Goal: Information Seeking & Learning: Learn about a topic

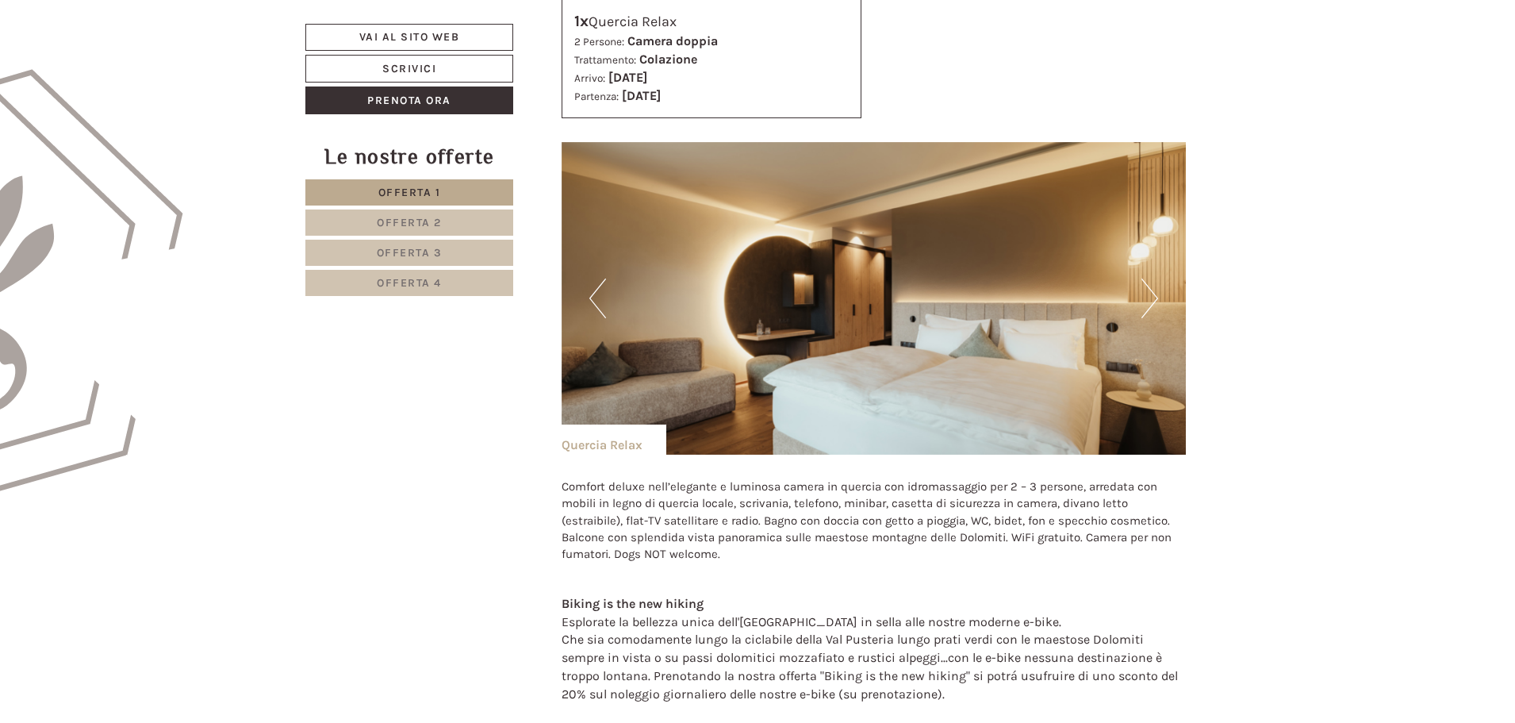
scroll to position [952, 0]
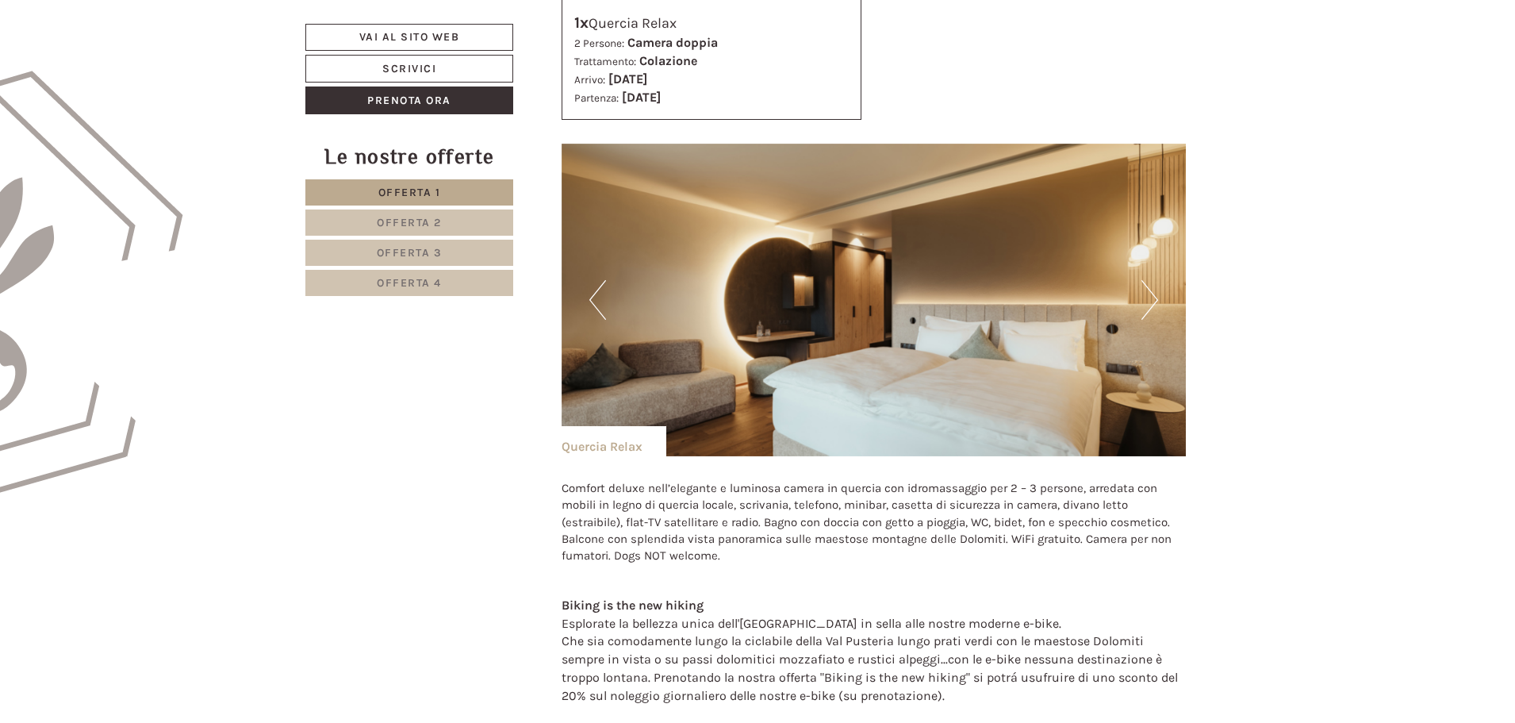
click at [1162, 302] on img at bounding box center [874, 300] width 625 height 313
click at [1157, 301] on button "Next" at bounding box center [1150, 300] width 17 height 40
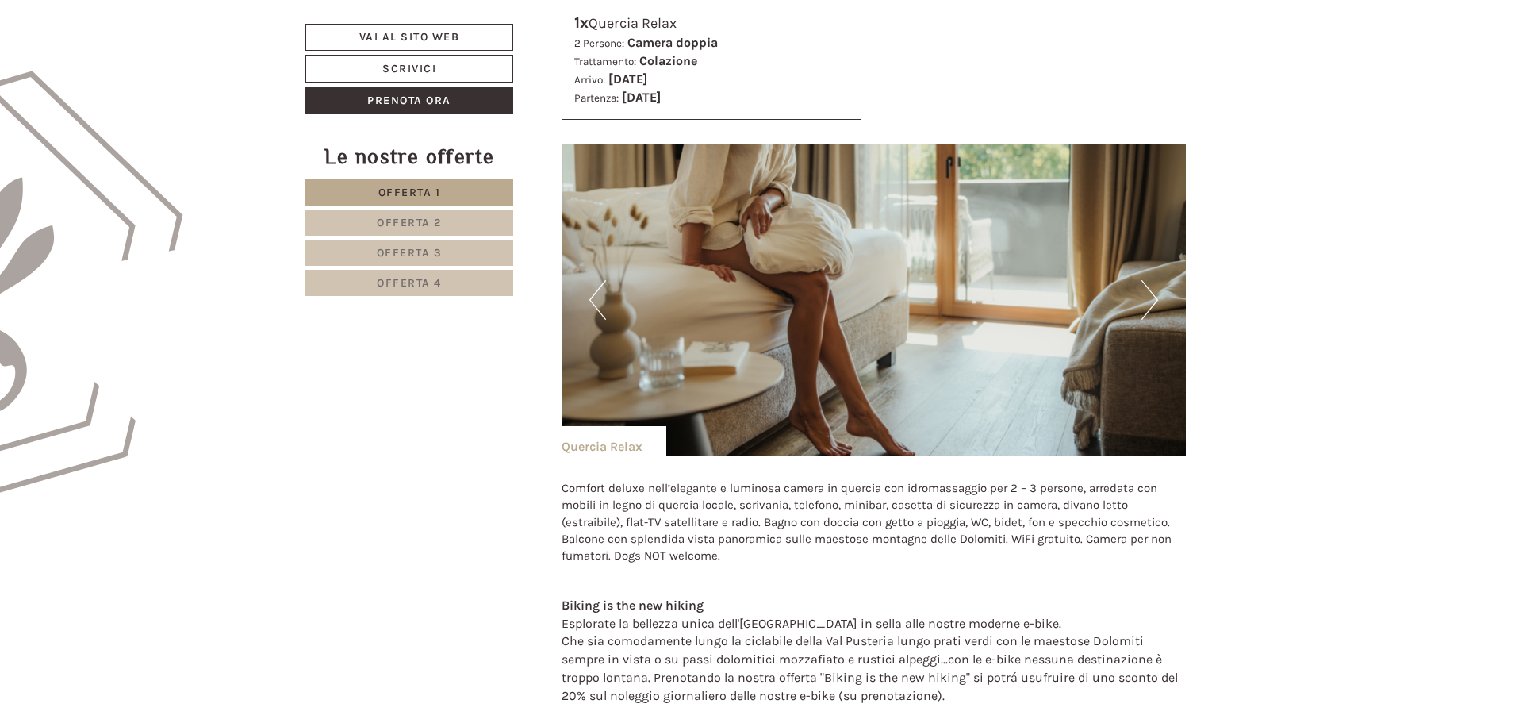
click at [1157, 301] on button "Next" at bounding box center [1150, 300] width 17 height 40
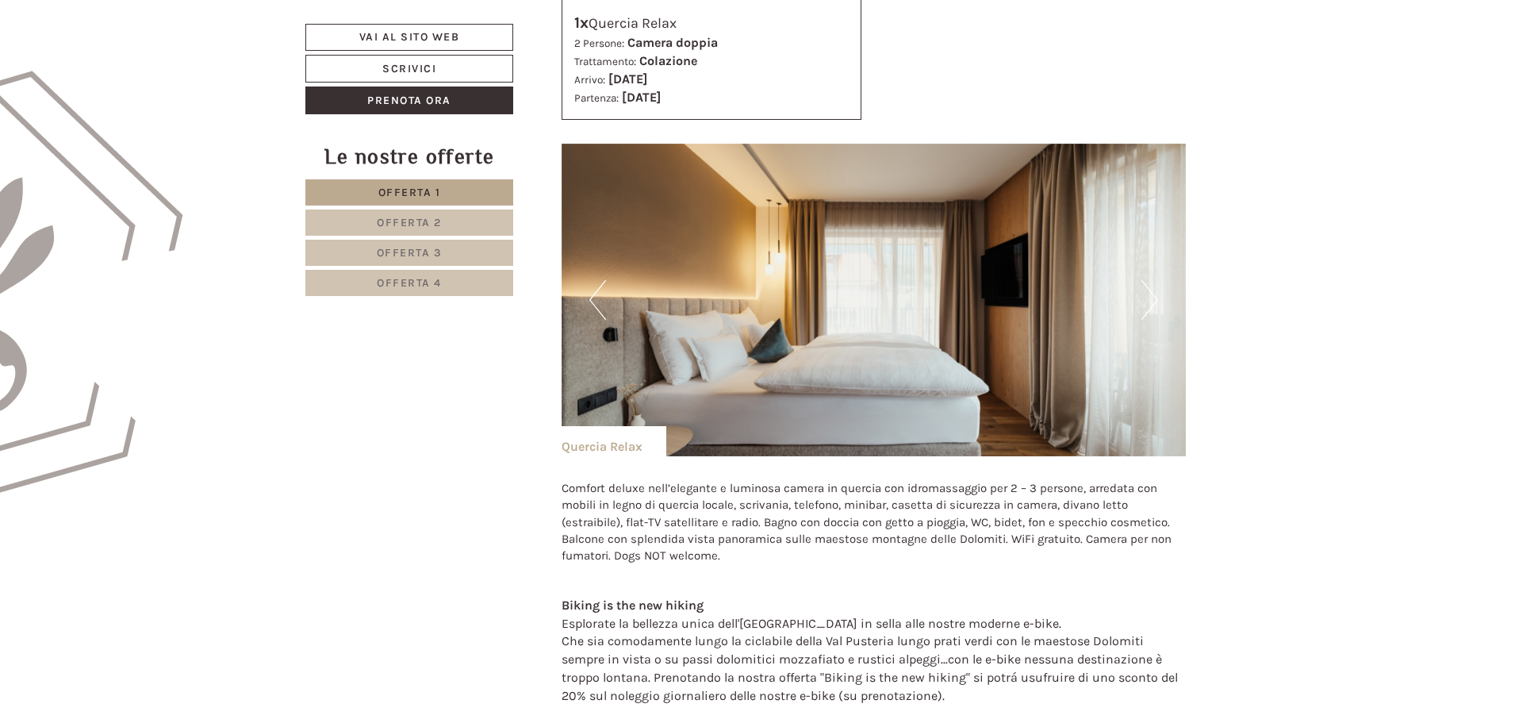
click at [1157, 301] on button "Next" at bounding box center [1150, 300] width 17 height 40
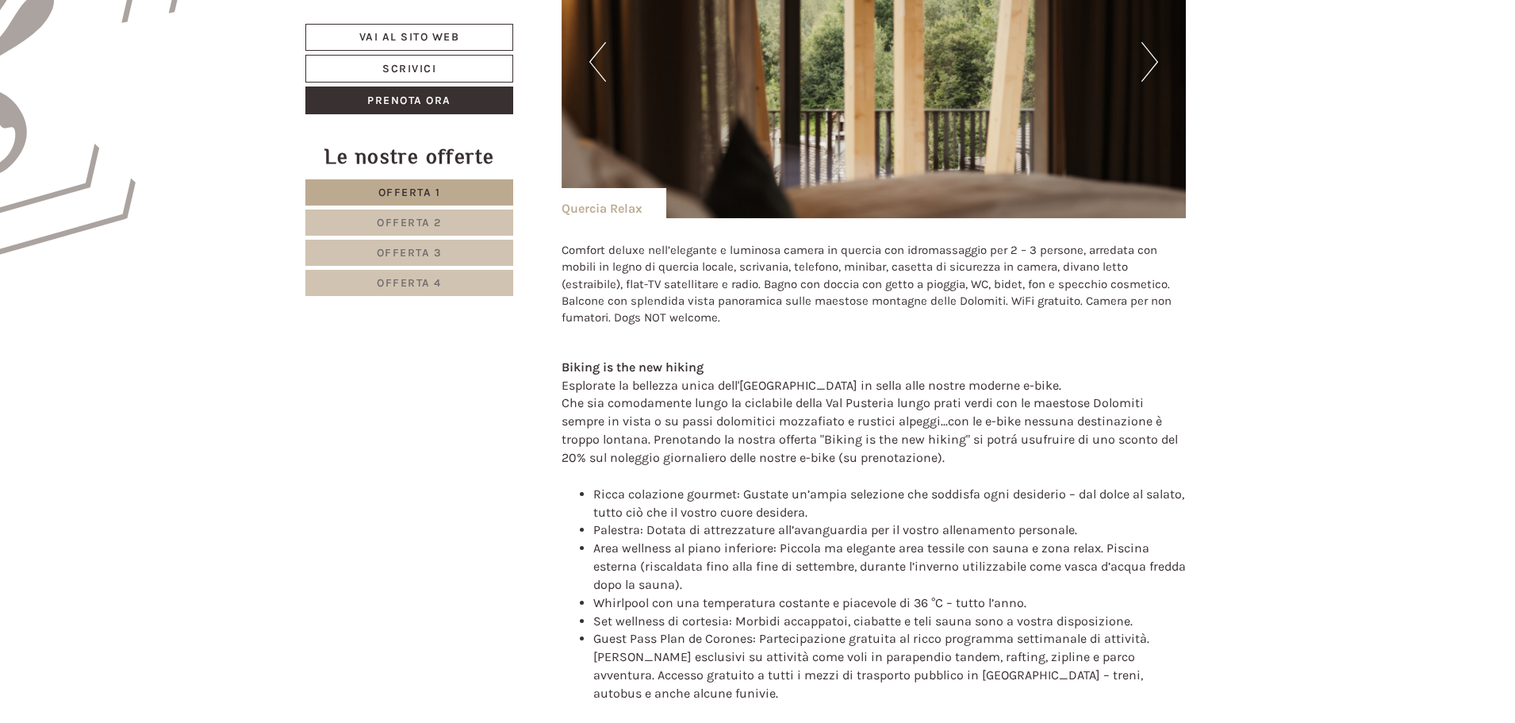
click at [424, 221] on span "Offerta 2" at bounding box center [409, 222] width 65 height 13
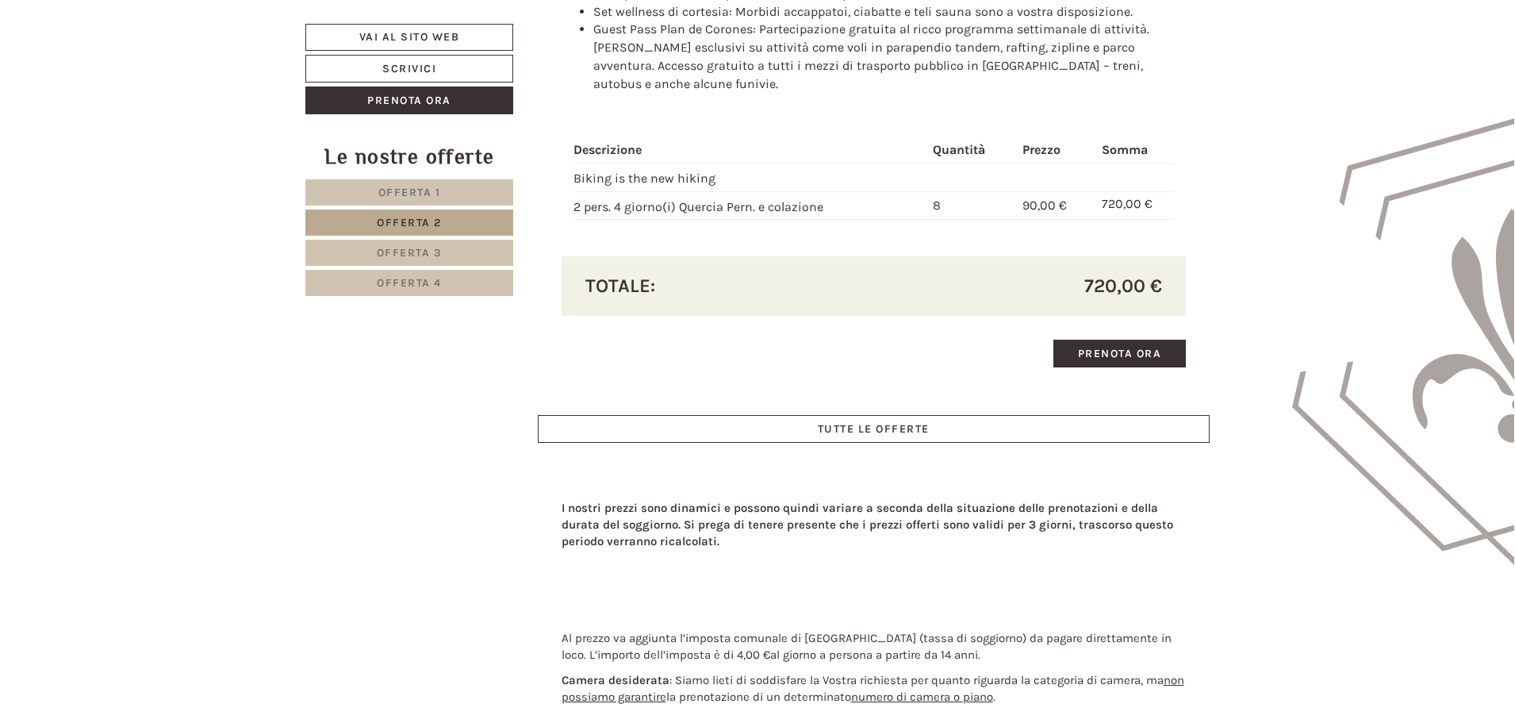
click at [474, 250] on link "Offerta 3" at bounding box center [409, 253] width 208 height 26
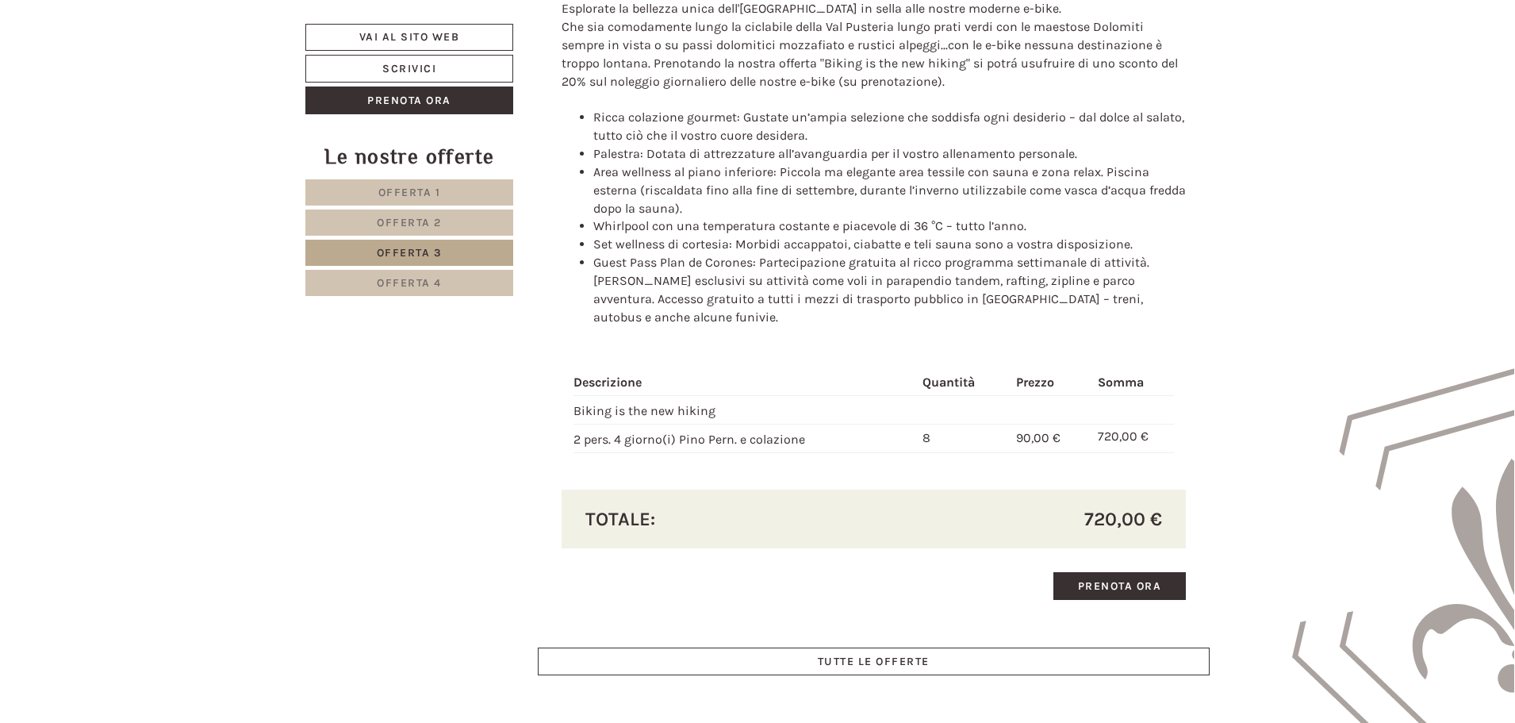
scroll to position [1403, 0]
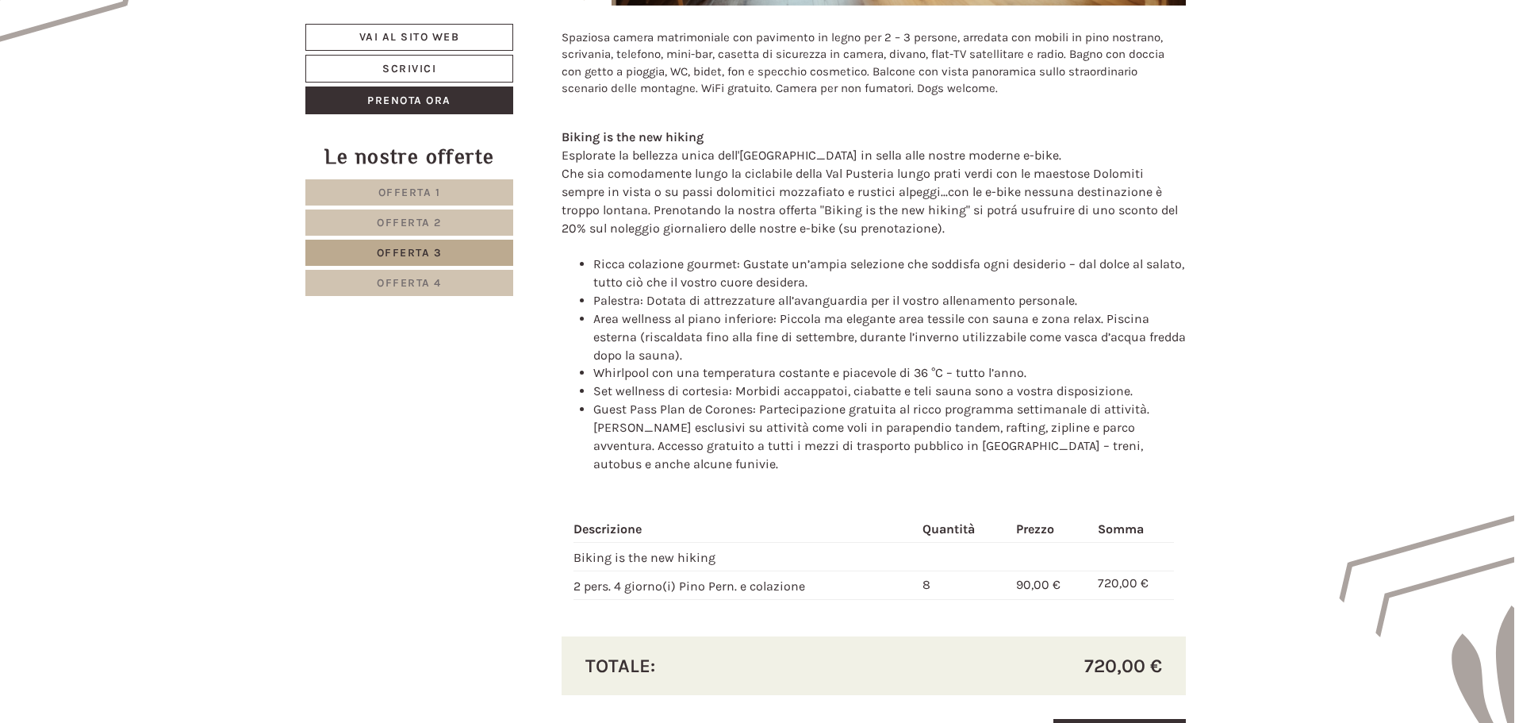
click at [423, 257] on span "Offerta 3" at bounding box center [410, 252] width 66 height 13
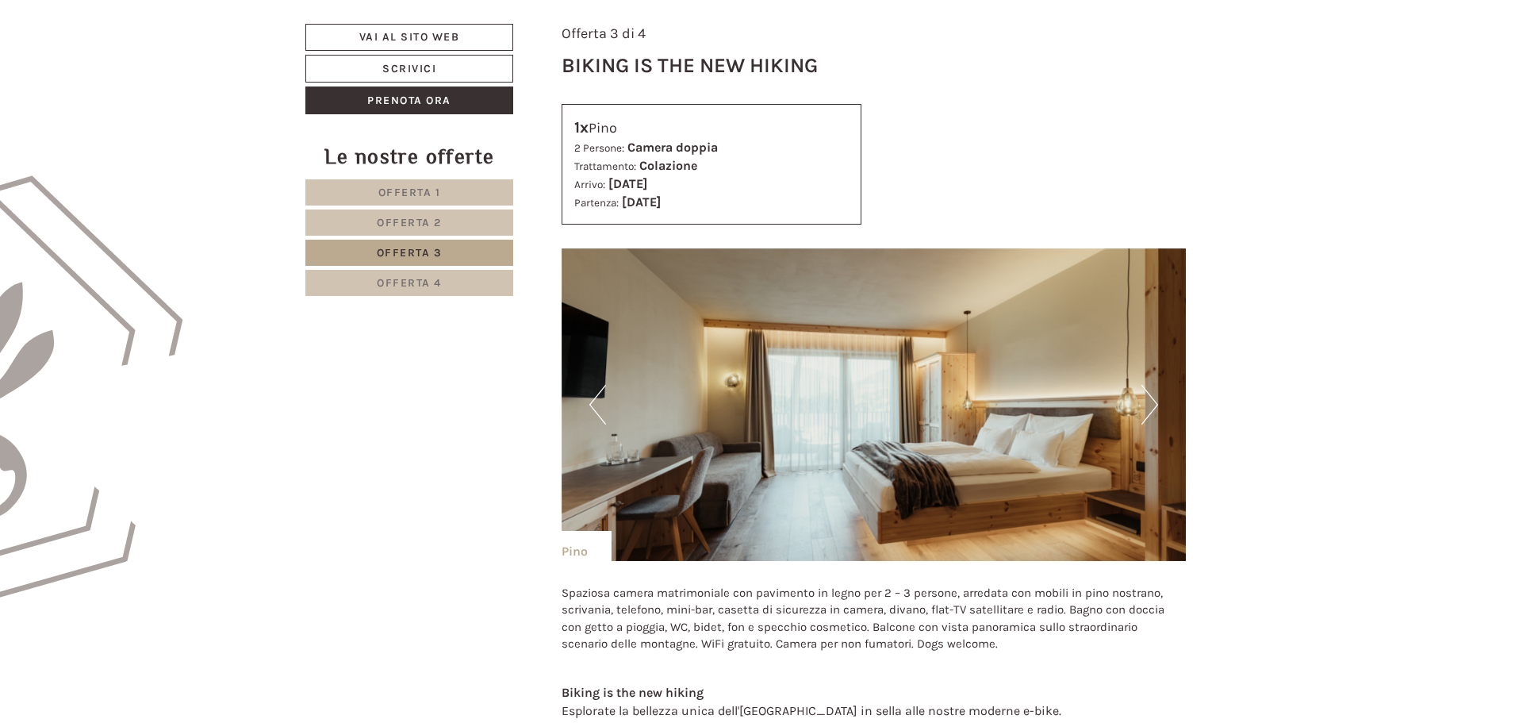
click at [420, 290] on span "Offerta 4" at bounding box center [409, 282] width 65 height 13
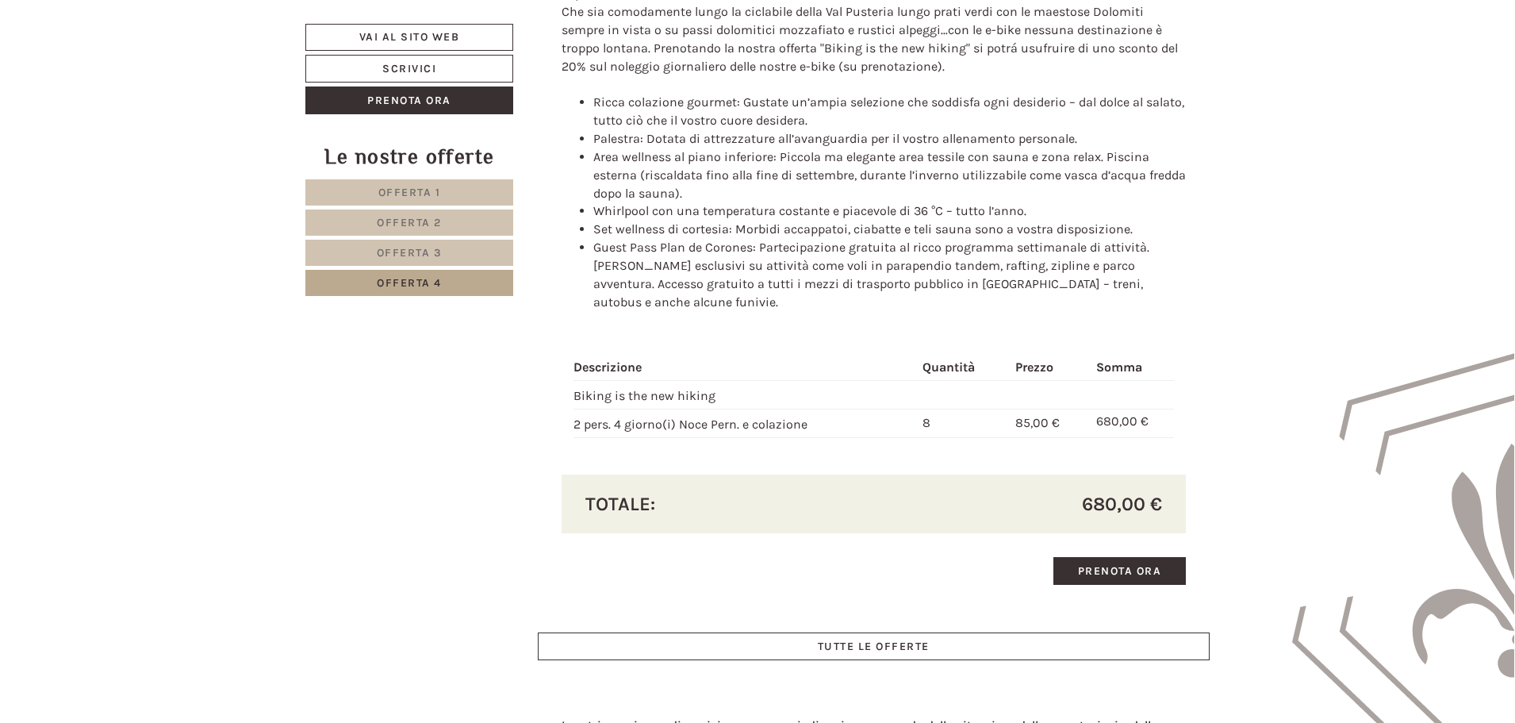
scroll to position [1641, 0]
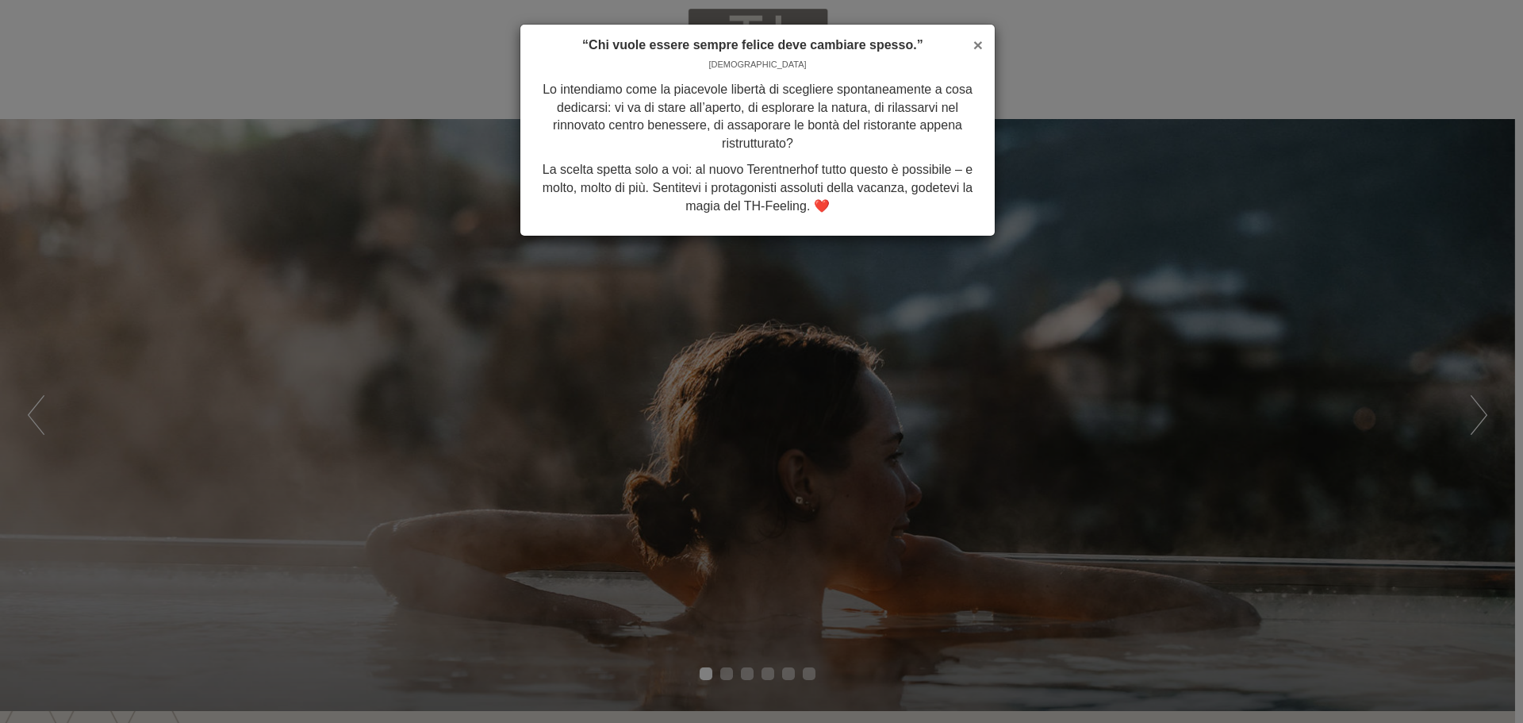
click at [974, 45] on span "×" at bounding box center [978, 45] width 10 height 18
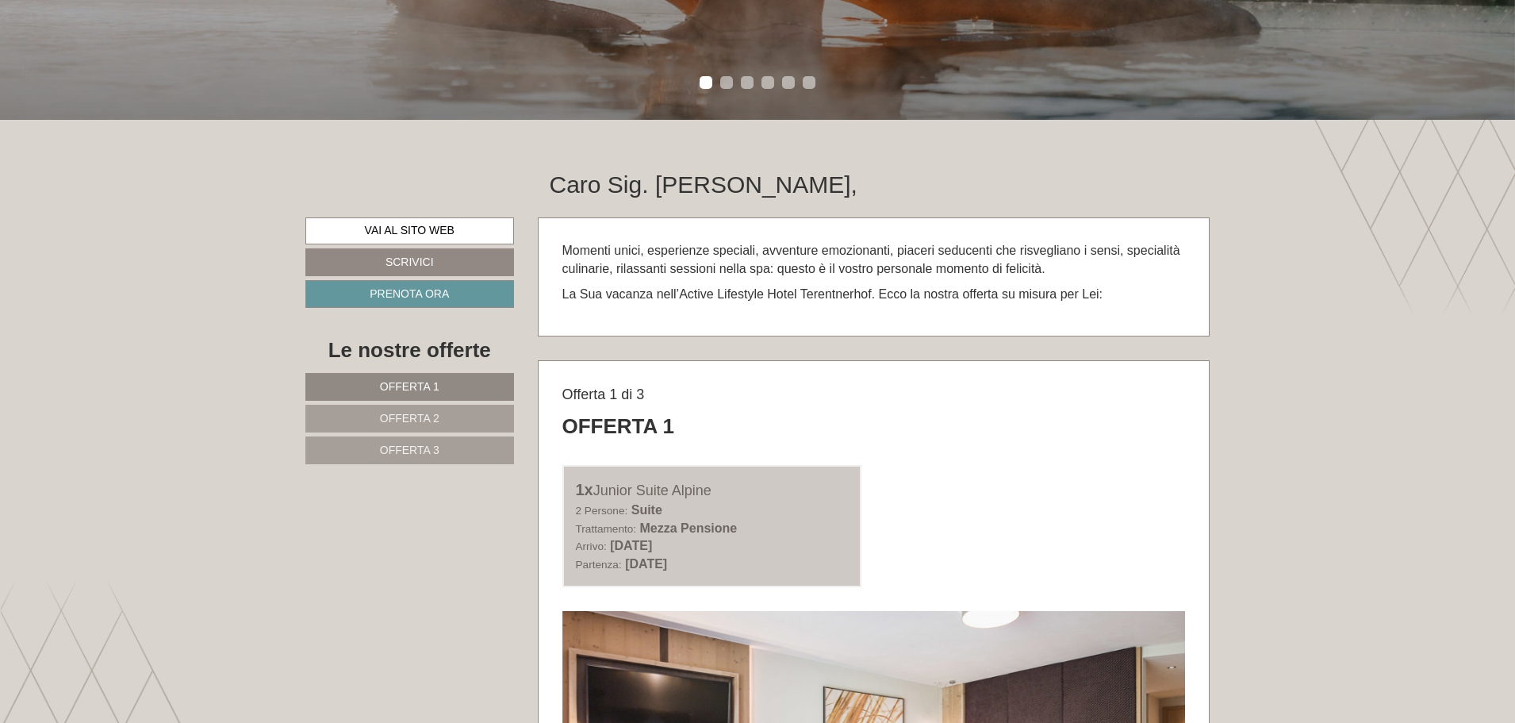
scroll to position [714, 0]
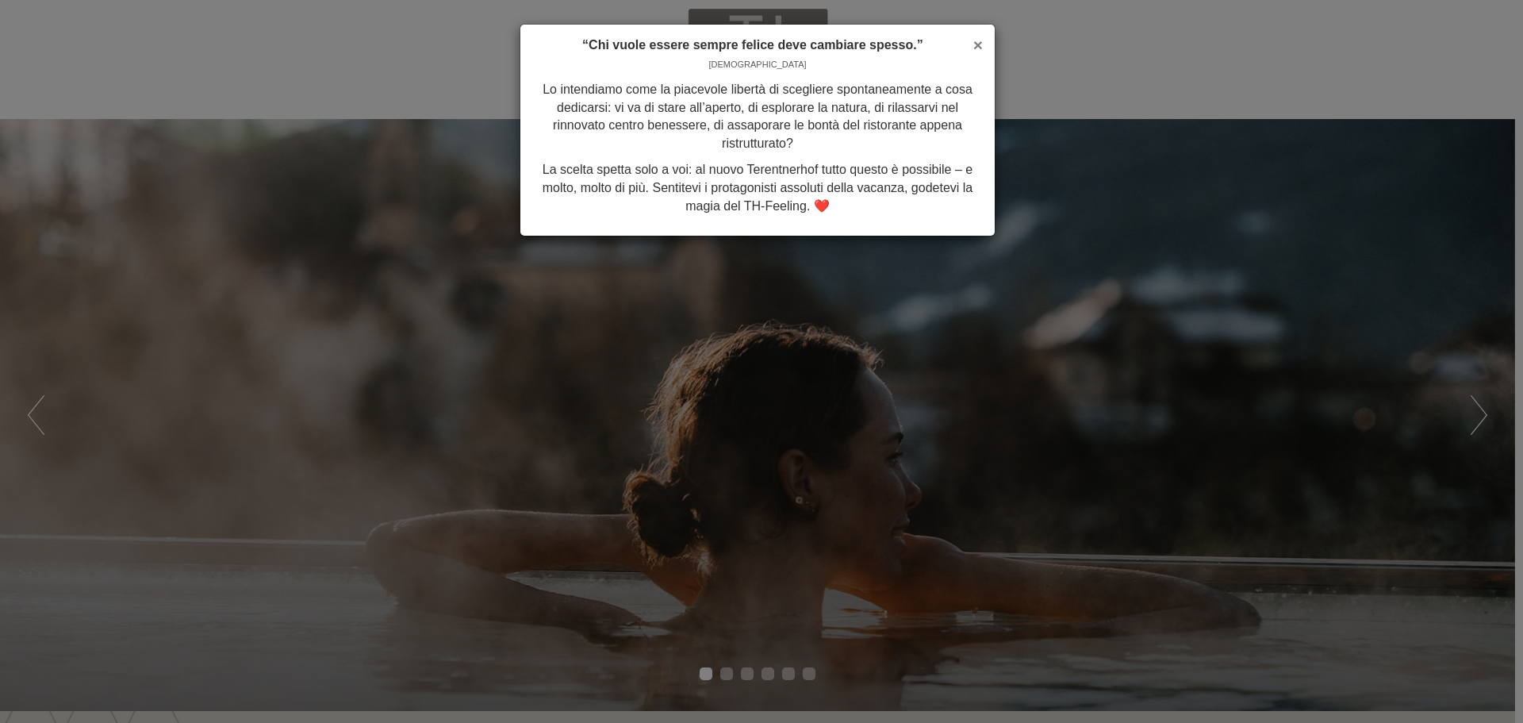
click at [976, 39] on span "×" at bounding box center [978, 45] width 10 height 18
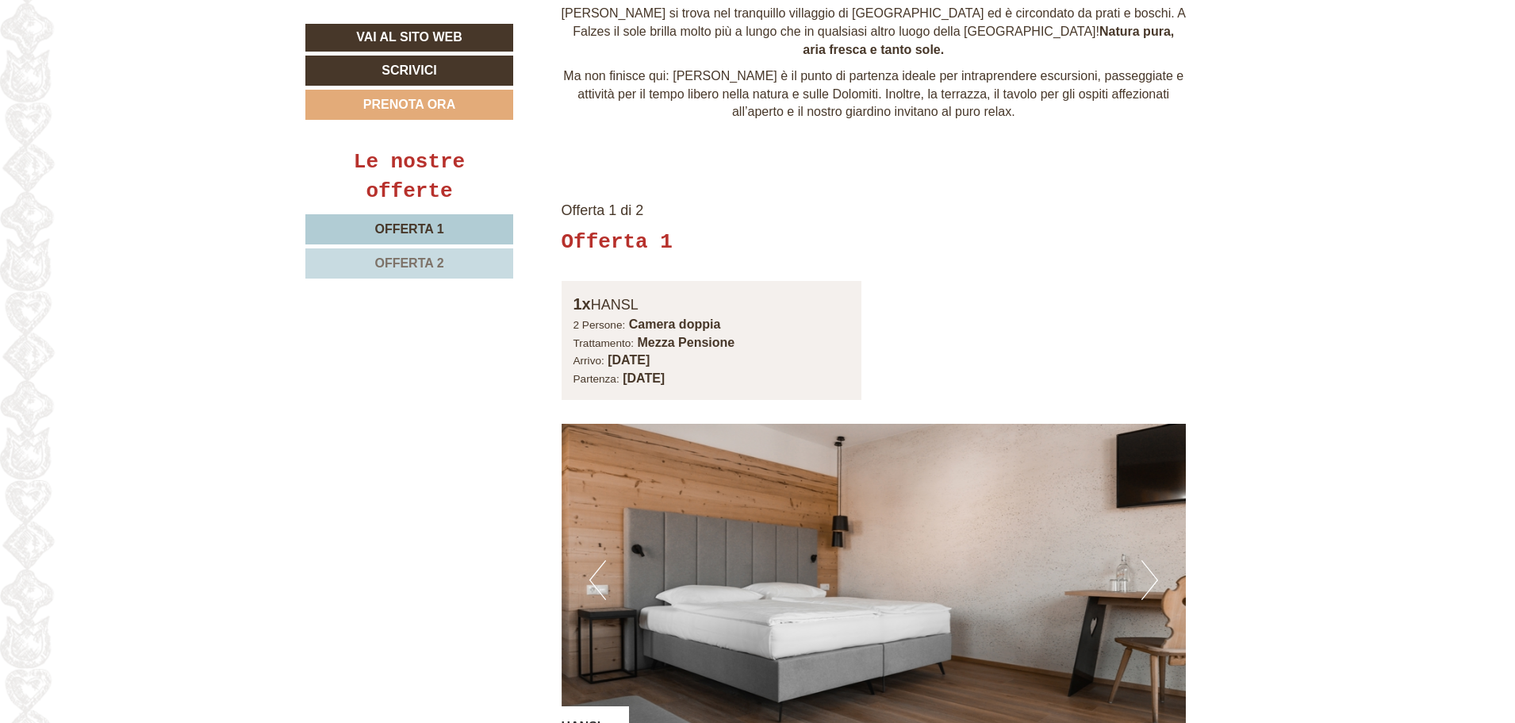
scroll to position [1269, 0]
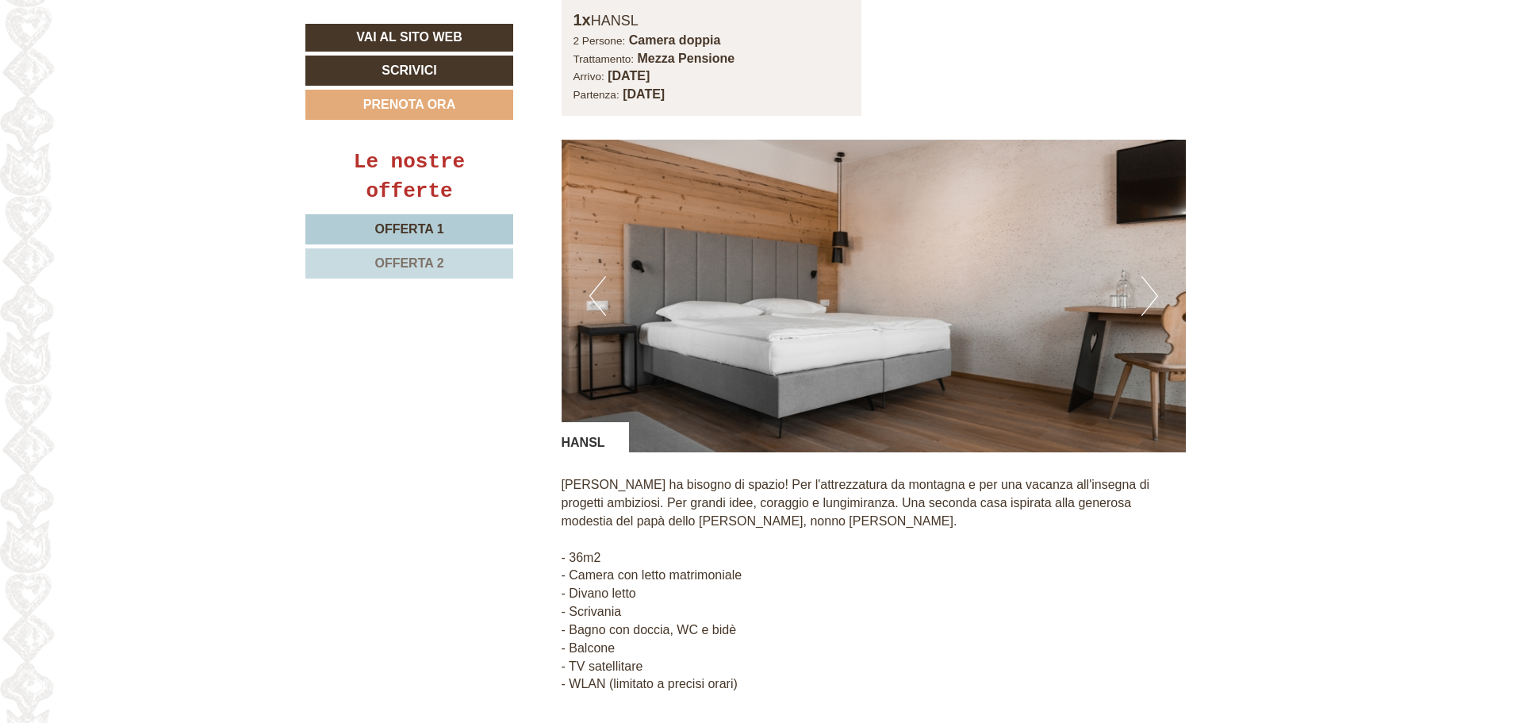
click at [1144, 276] on button "Next" at bounding box center [1150, 296] width 17 height 40
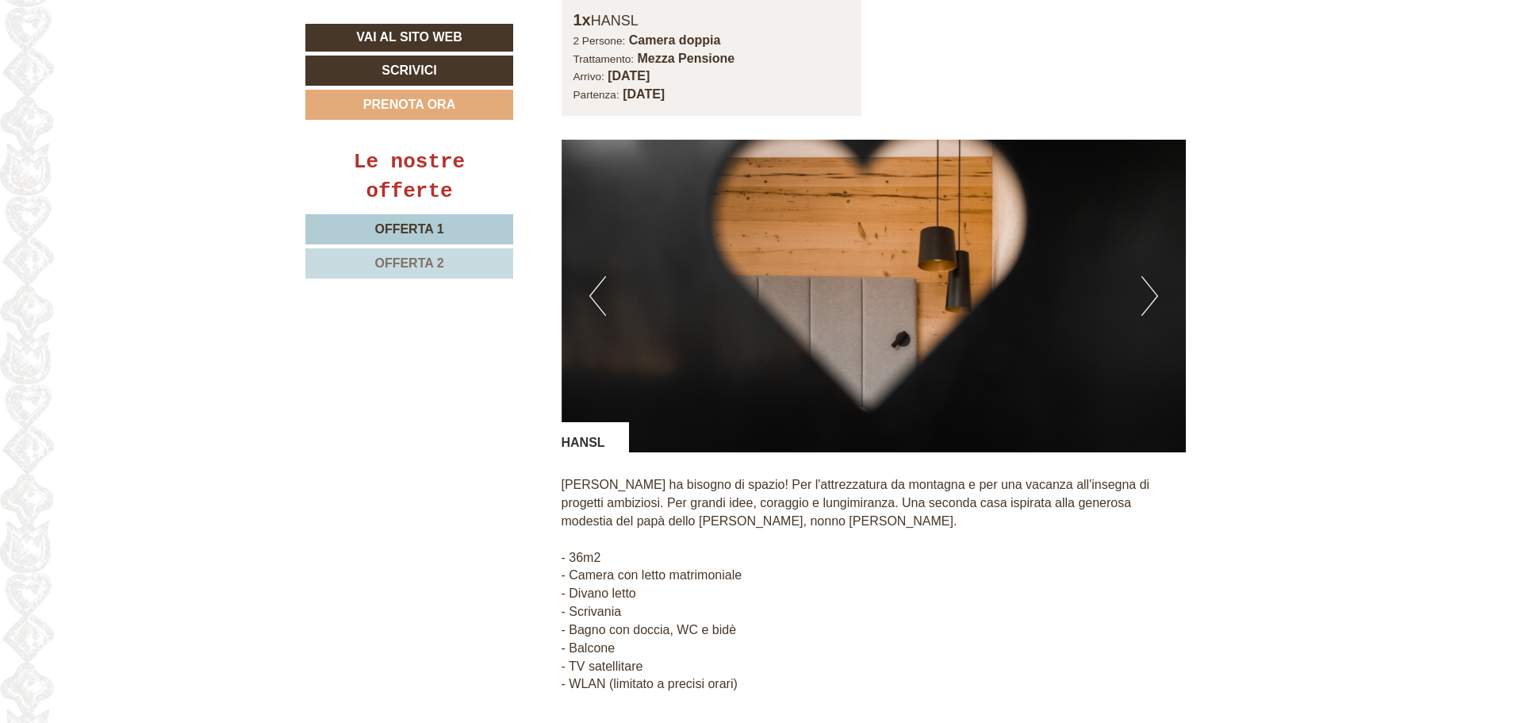
click at [1144, 276] on button "Next" at bounding box center [1150, 296] width 17 height 40
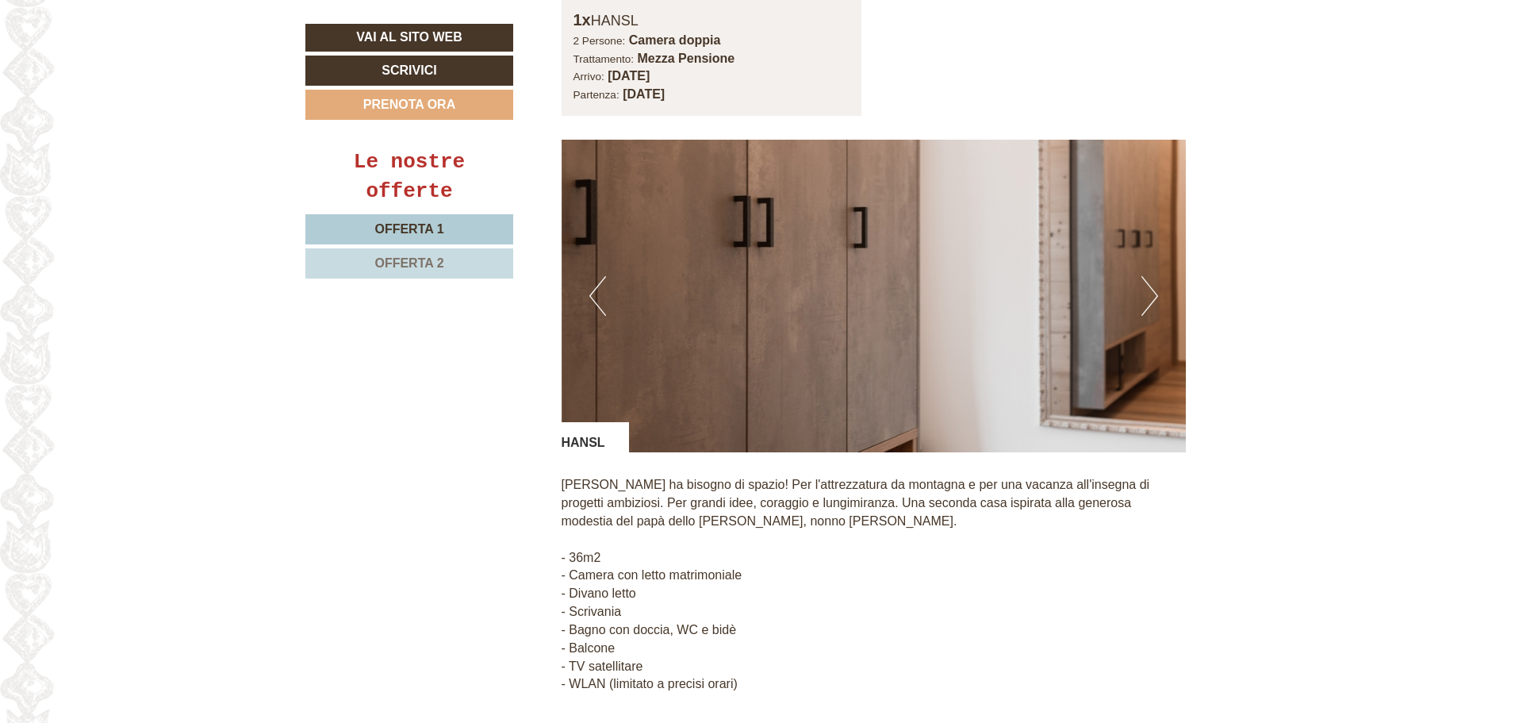
click at [1144, 276] on button "Next" at bounding box center [1150, 296] width 17 height 40
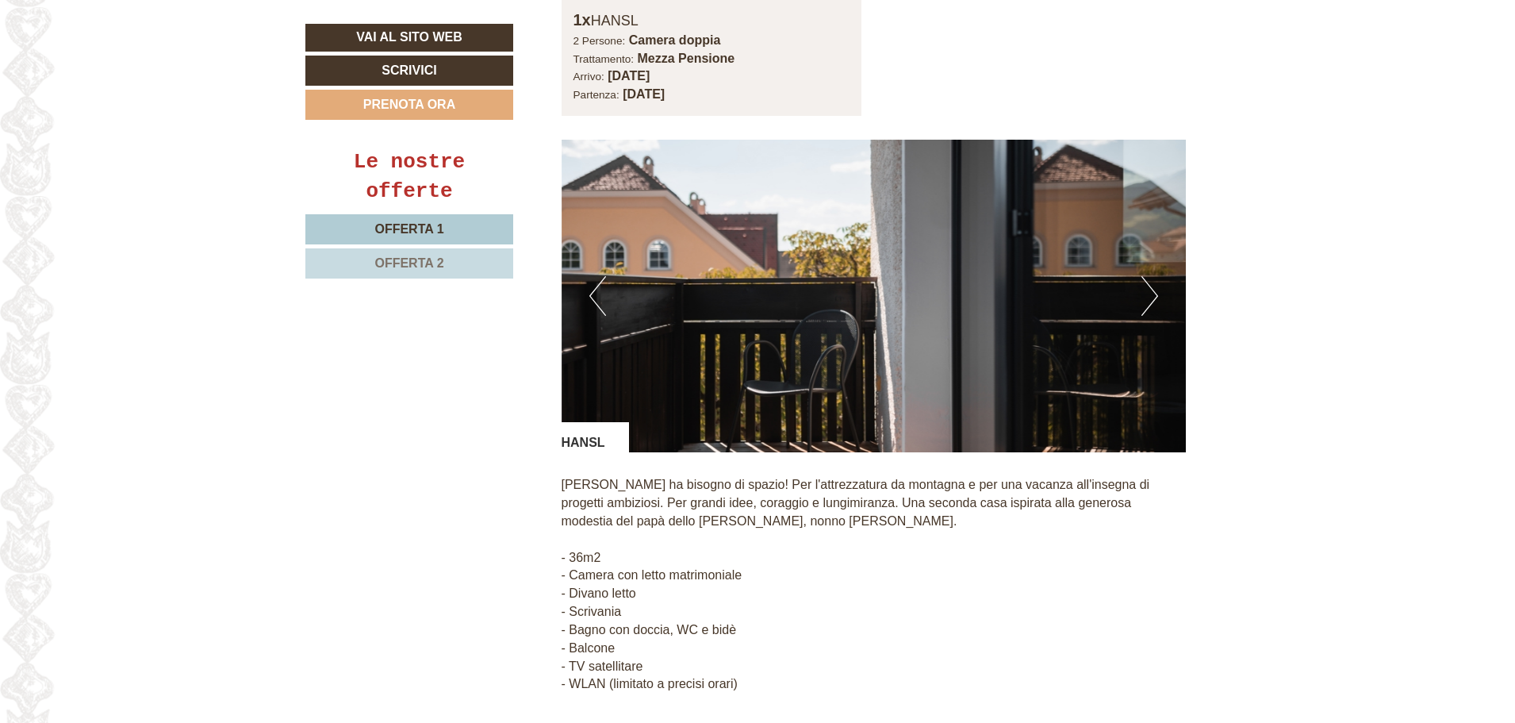
click at [1144, 276] on button "Next" at bounding box center [1150, 296] width 17 height 40
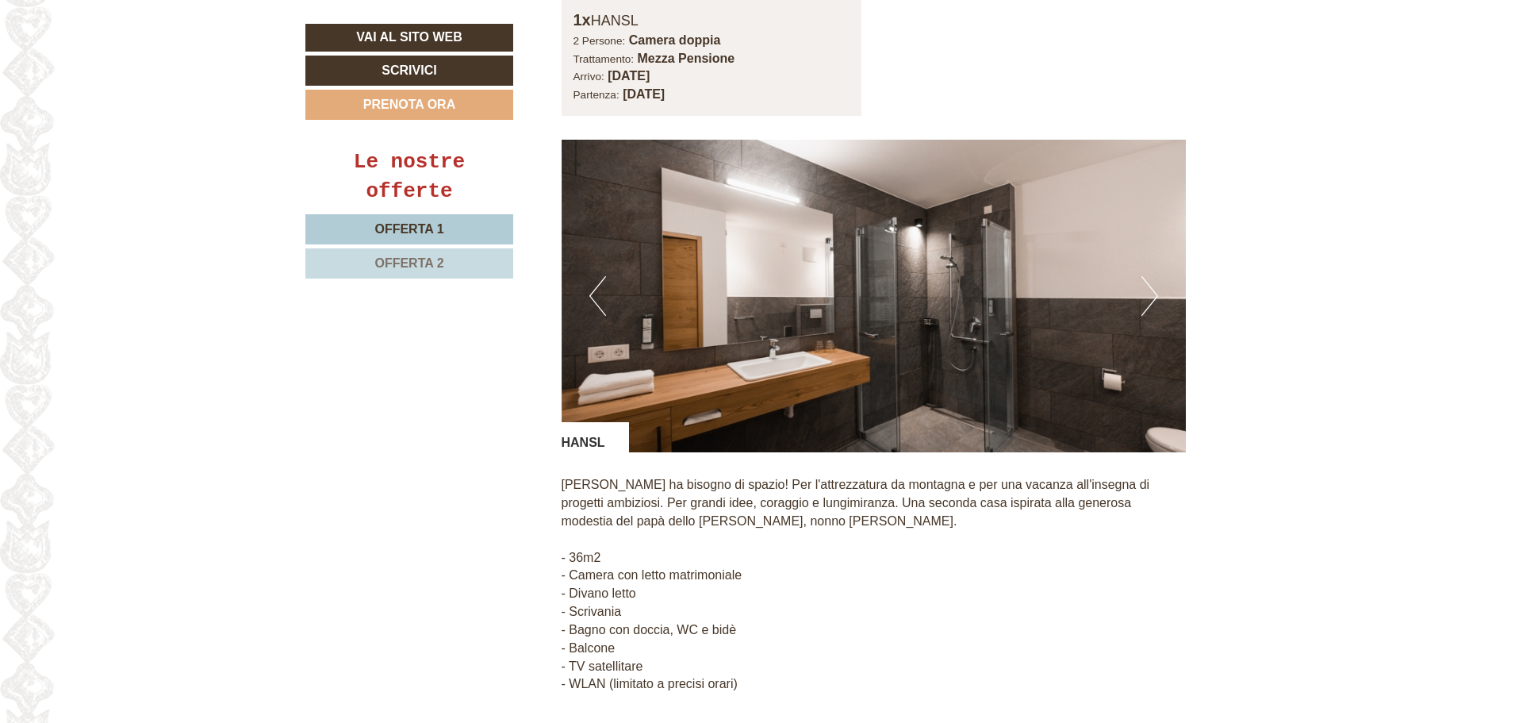
click at [1146, 282] on button "Next" at bounding box center [1150, 296] width 17 height 40
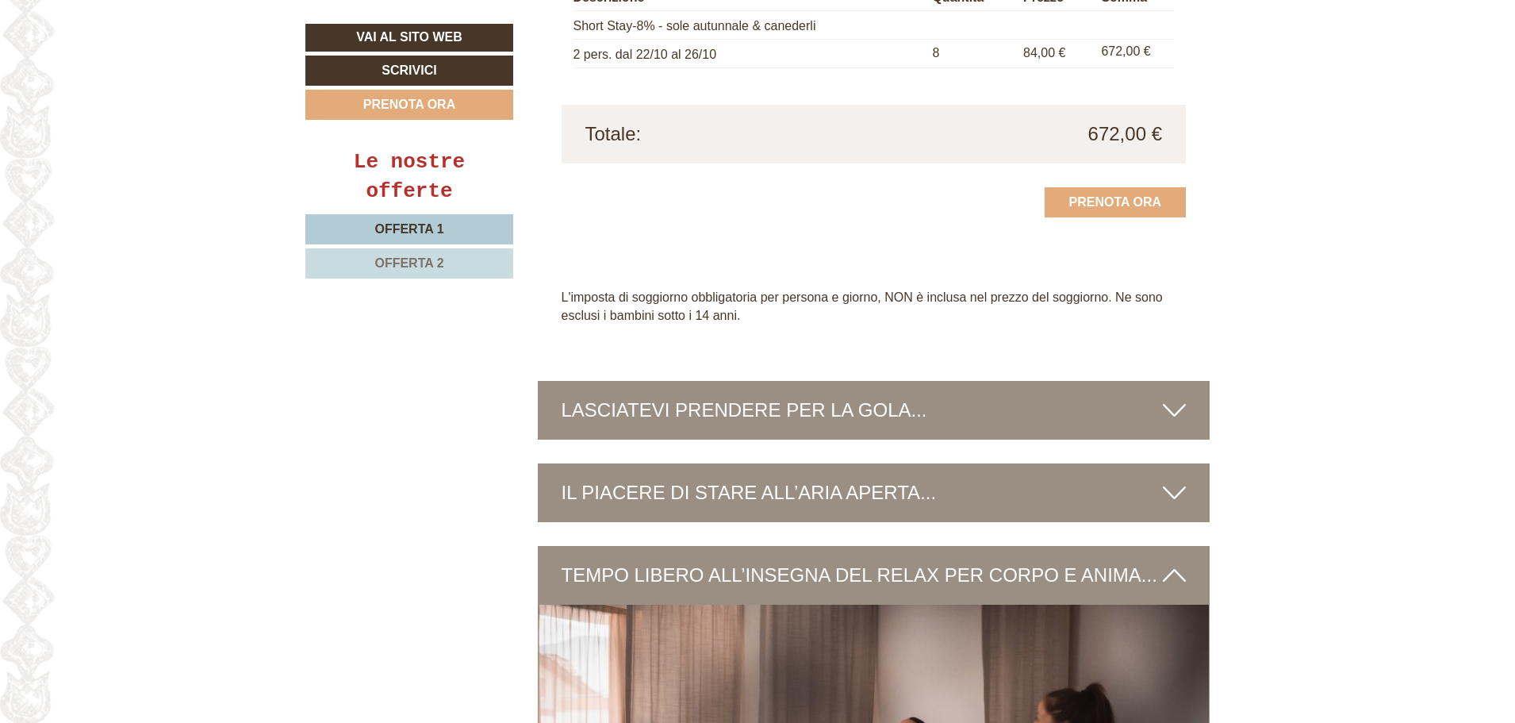
scroll to position [3105, 0]
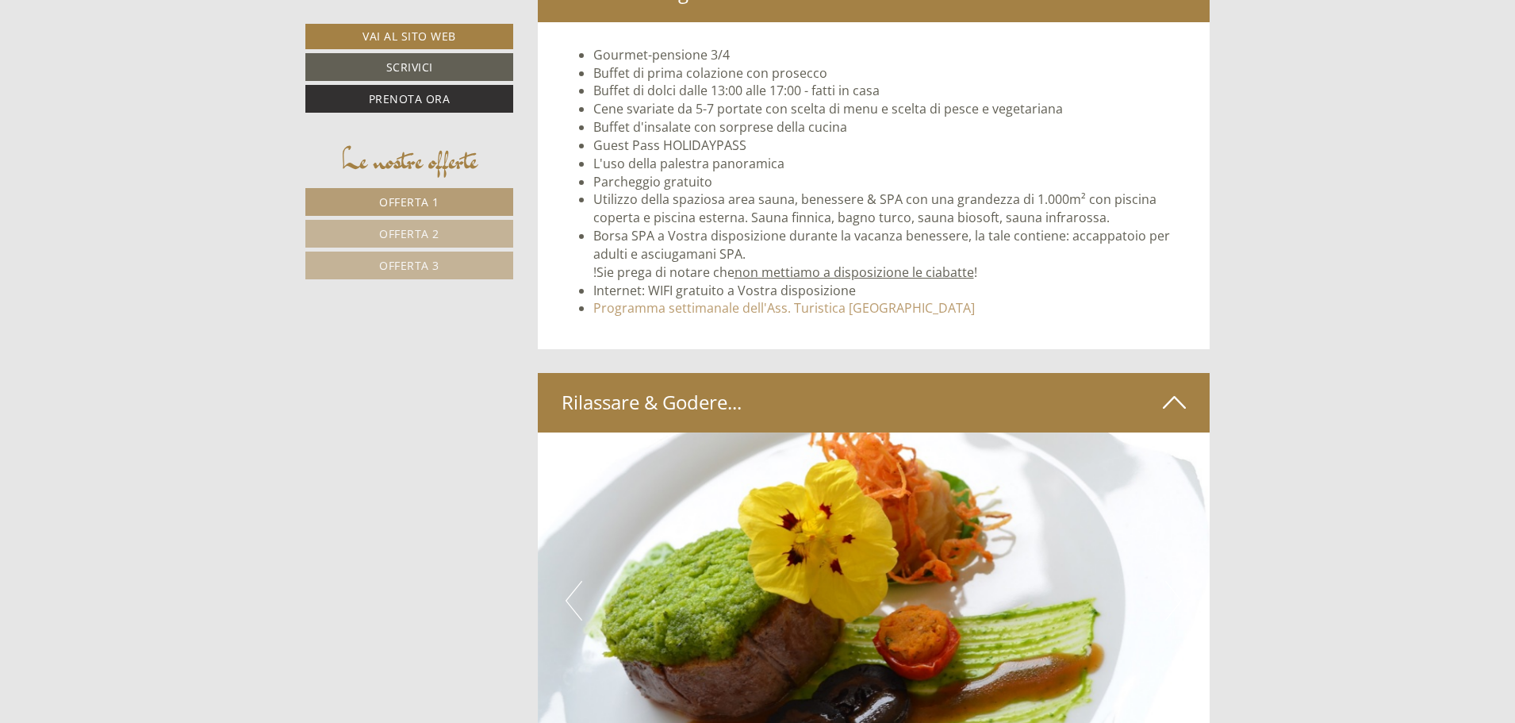
scroll to position [5155, 0]
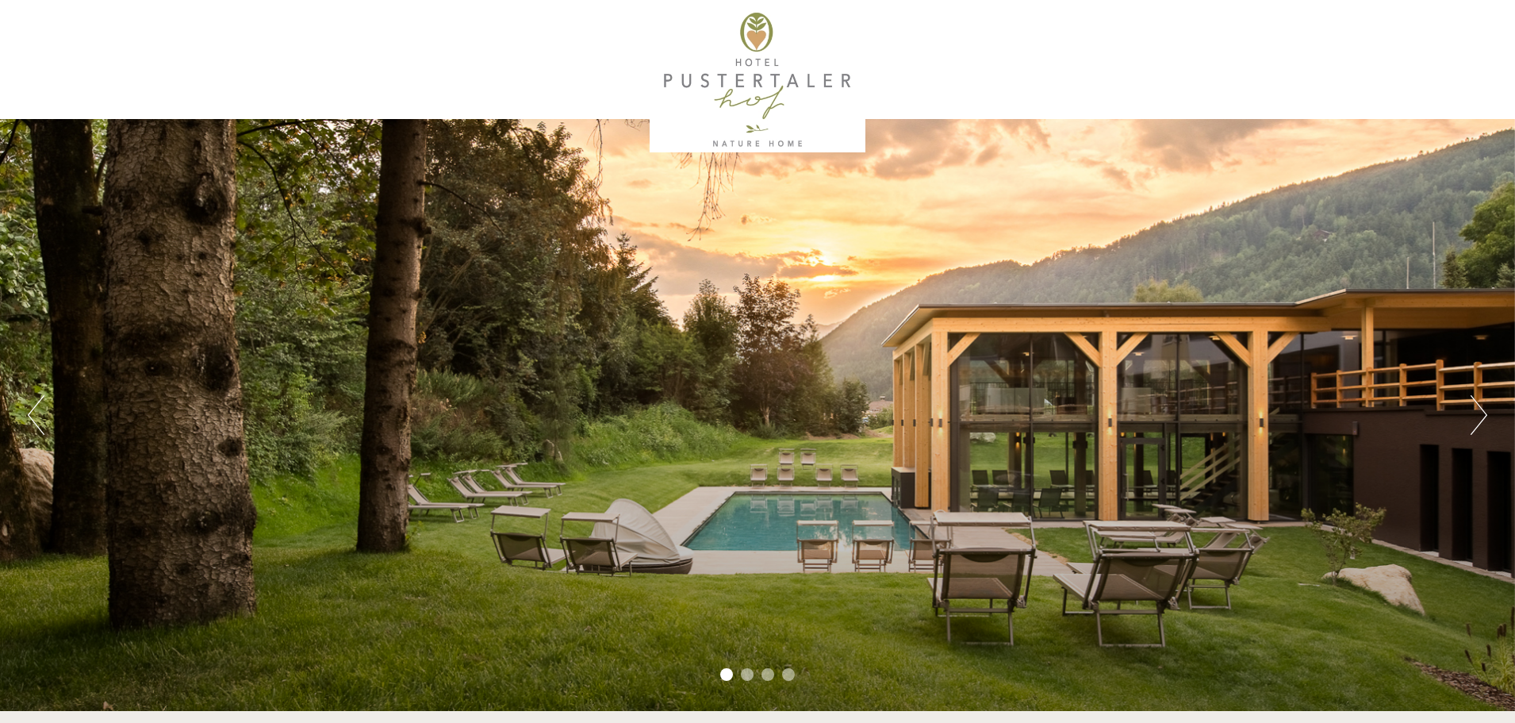
click at [1468, 413] on div "Previous Next 1 2 3 4" at bounding box center [757, 415] width 1515 height 592
click at [1477, 420] on button "Next" at bounding box center [1479, 415] width 17 height 40
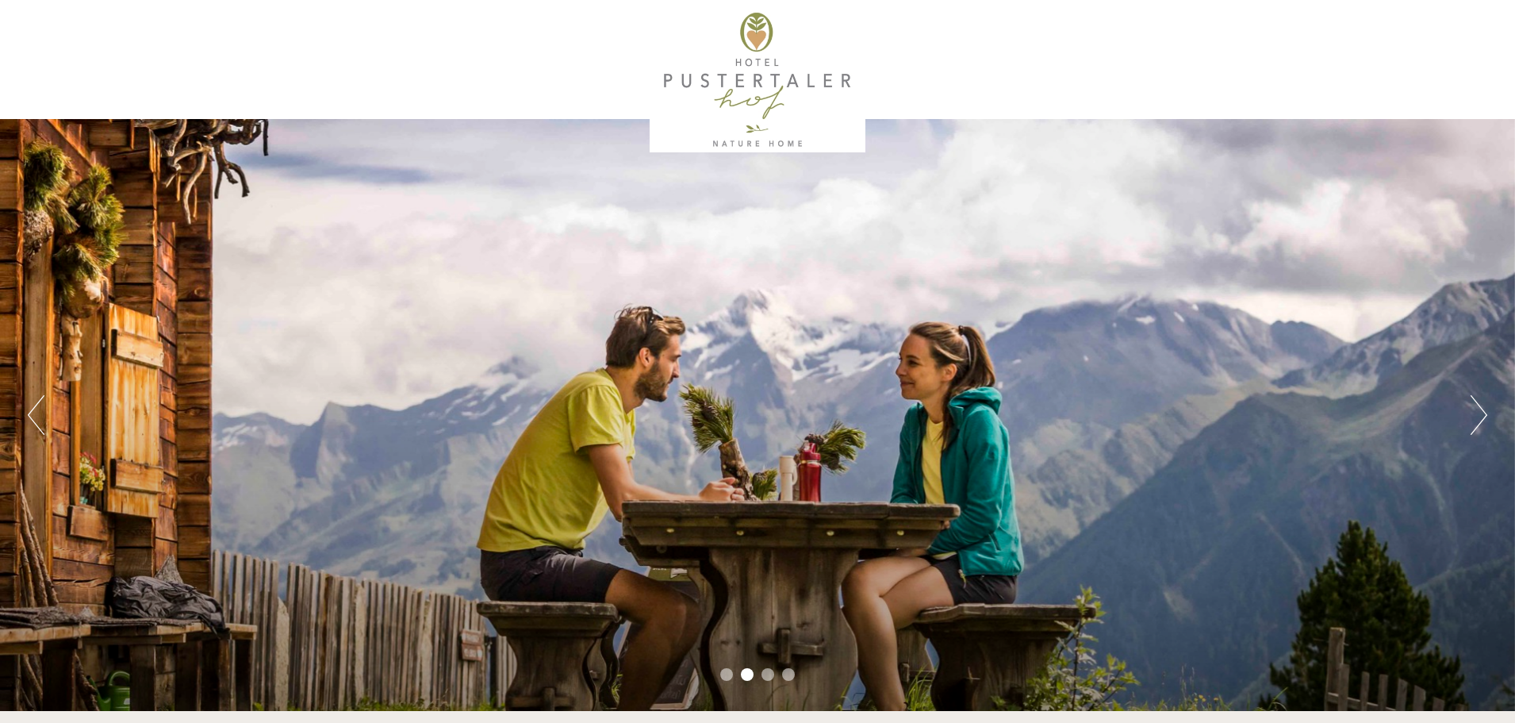
click at [1477, 420] on button "Next" at bounding box center [1479, 415] width 17 height 40
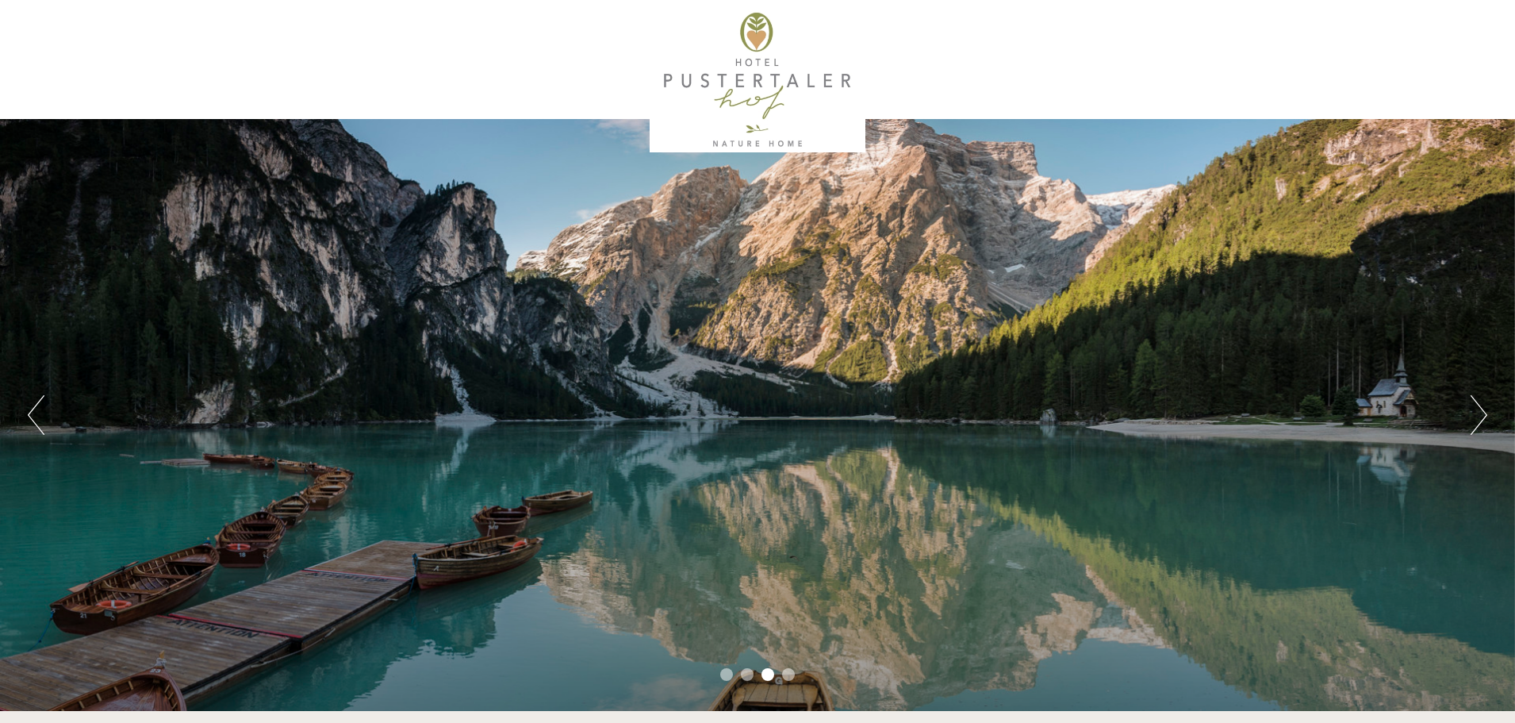
click at [1477, 420] on button "Next" at bounding box center [1479, 415] width 17 height 40
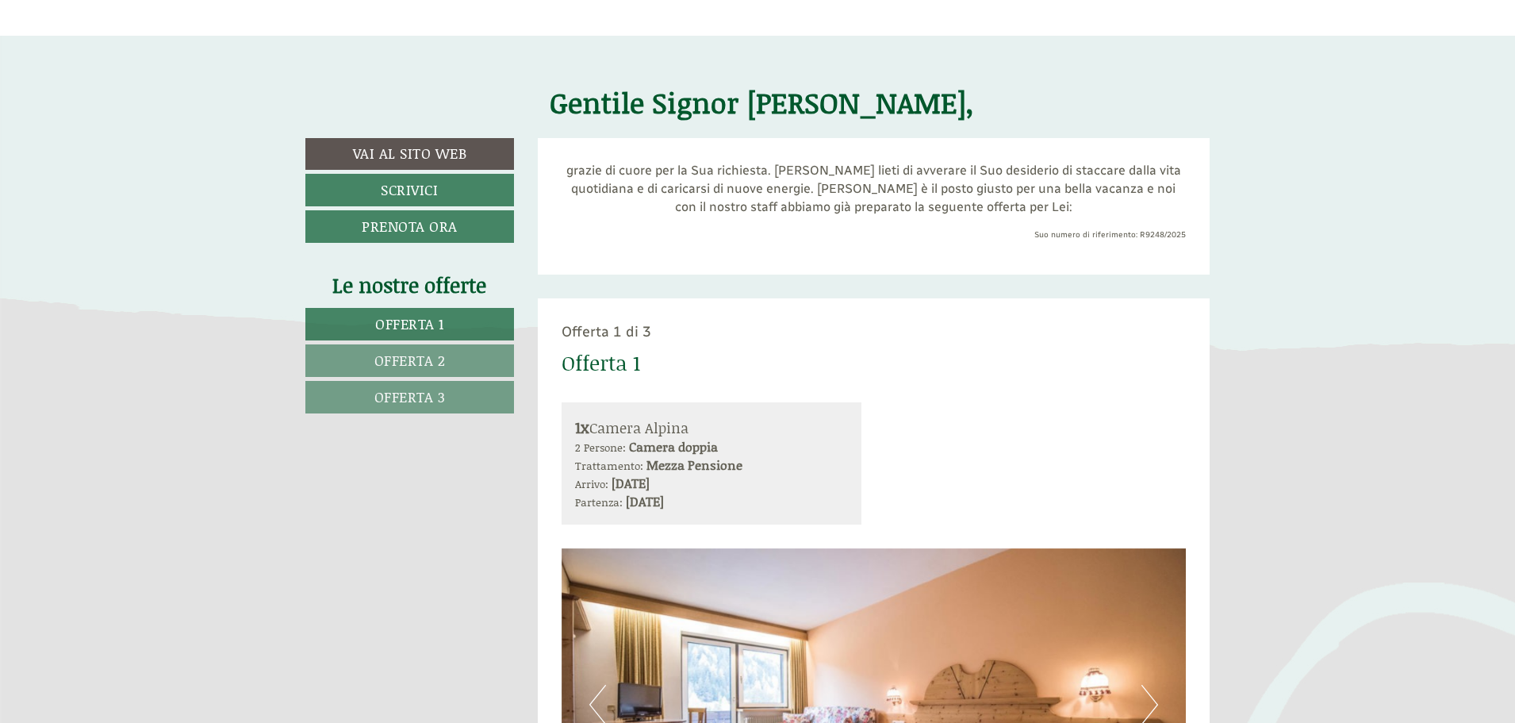
scroll to position [397, 0]
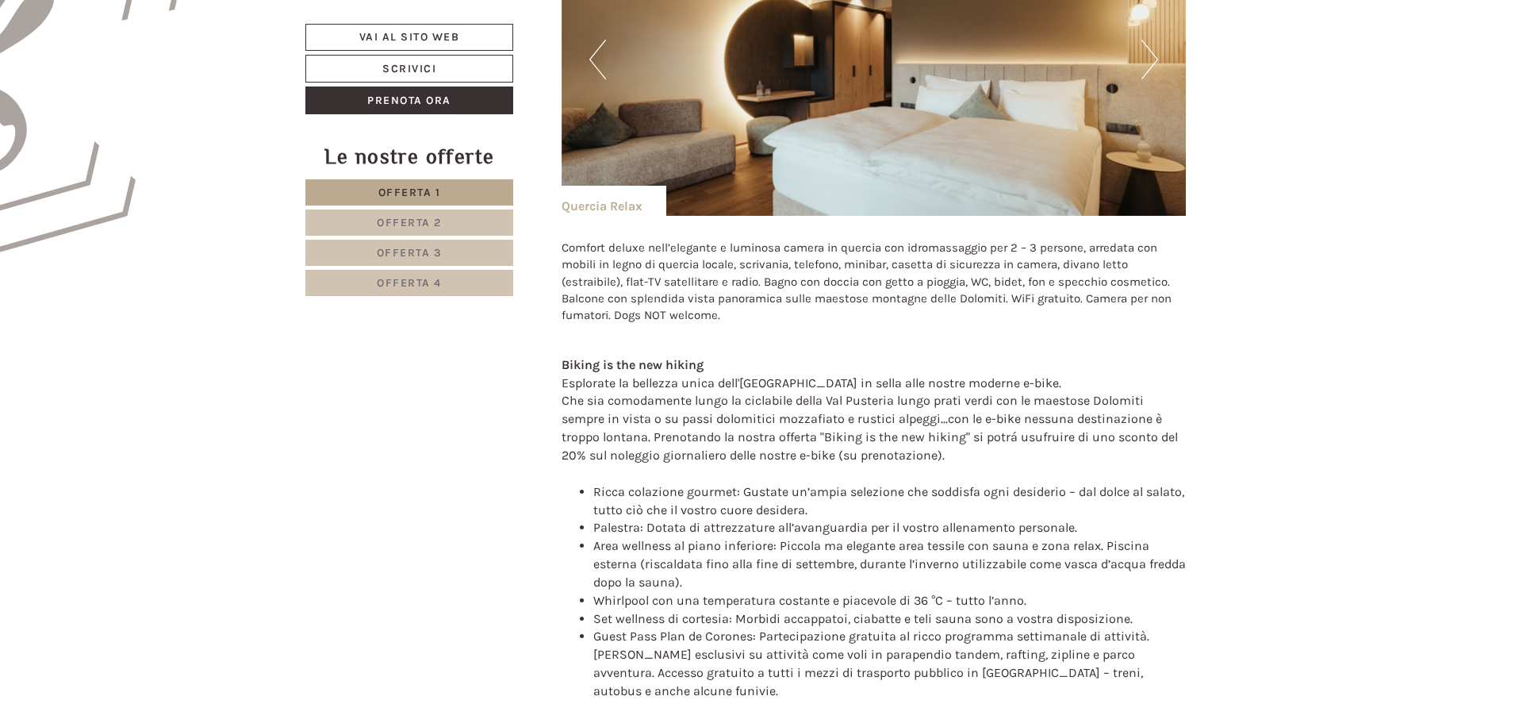
scroll to position [1111, 0]
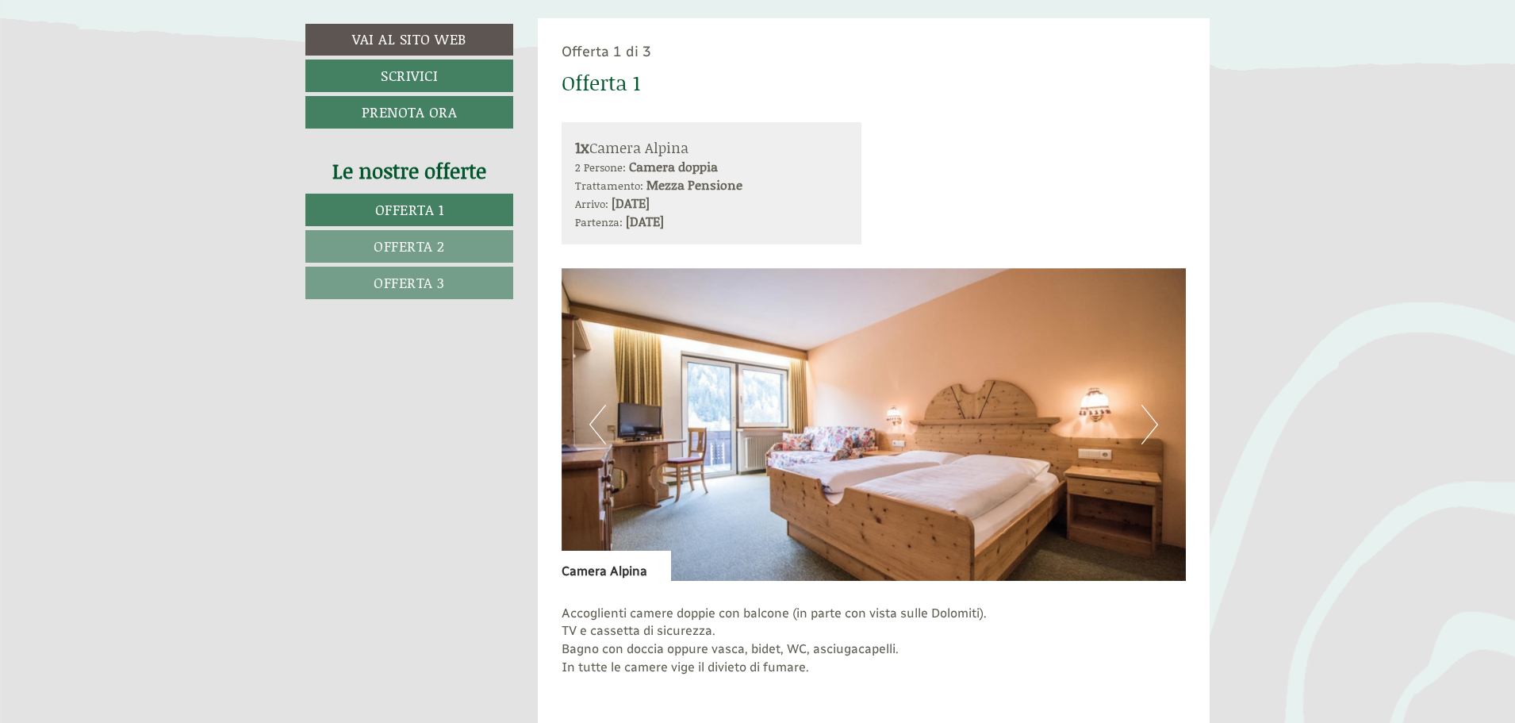
scroll to position [952, 0]
